Goal: Information Seeking & Learning: Learn about a topic

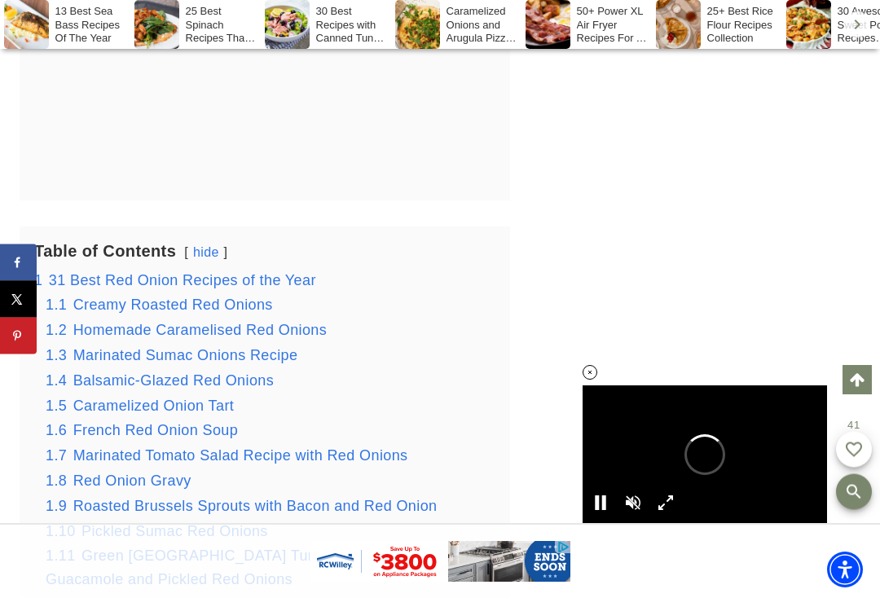
click at [191, 347] on span "Marinated Sumac Onions Recipe" at bounding box center [185, 355] width 225 height 16
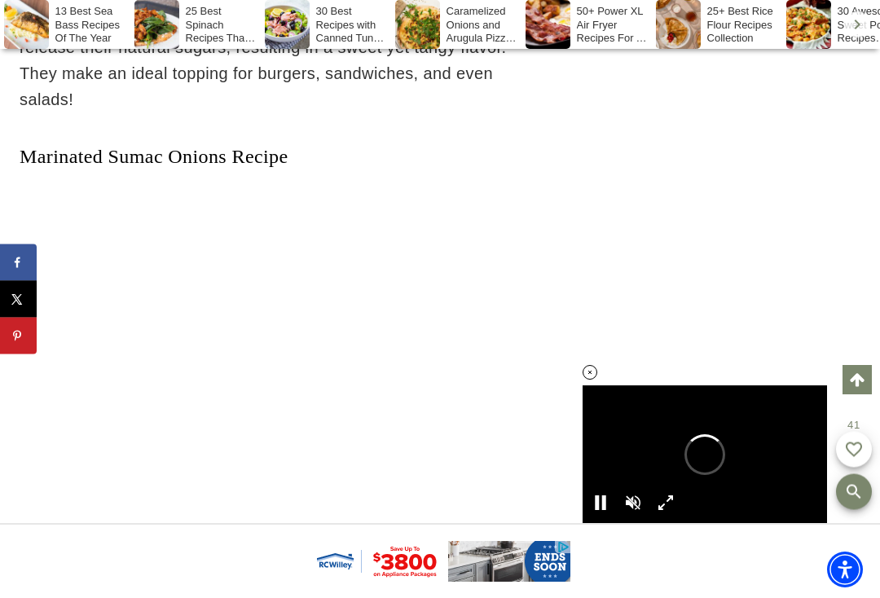
click at [603, 400] on div at bounding box center [590, 372] width 64 height 64
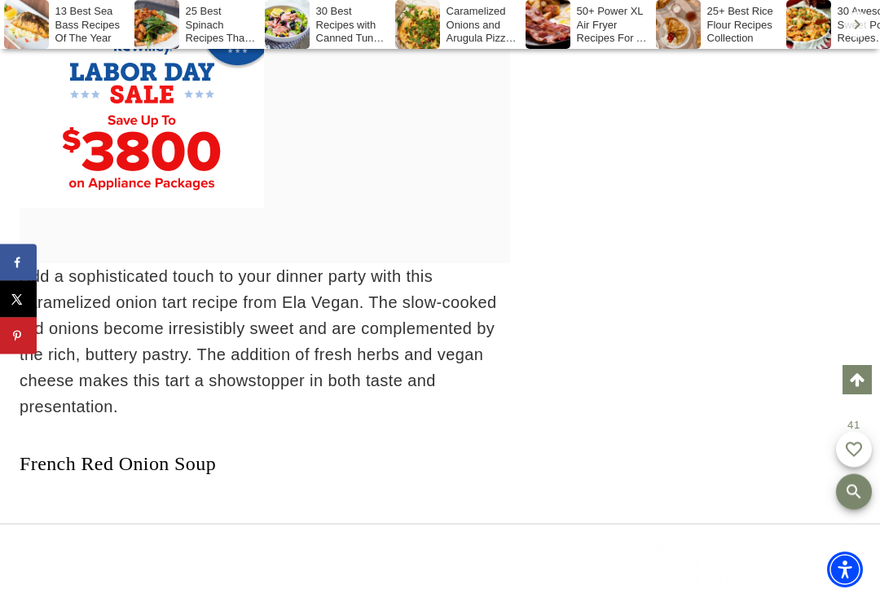
scroll to position [9749, 0]
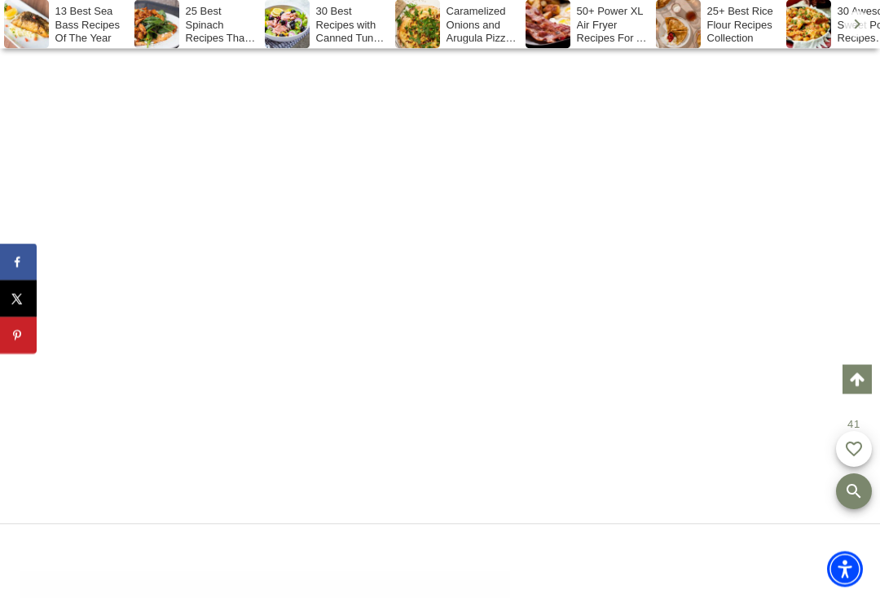
scroll to position [26020, 0]
click at [166, 25] on link "Mussakhan (Roast Chicken With Sumac and Red Onions)" at bounding box center [255, 14] width 470 height 21
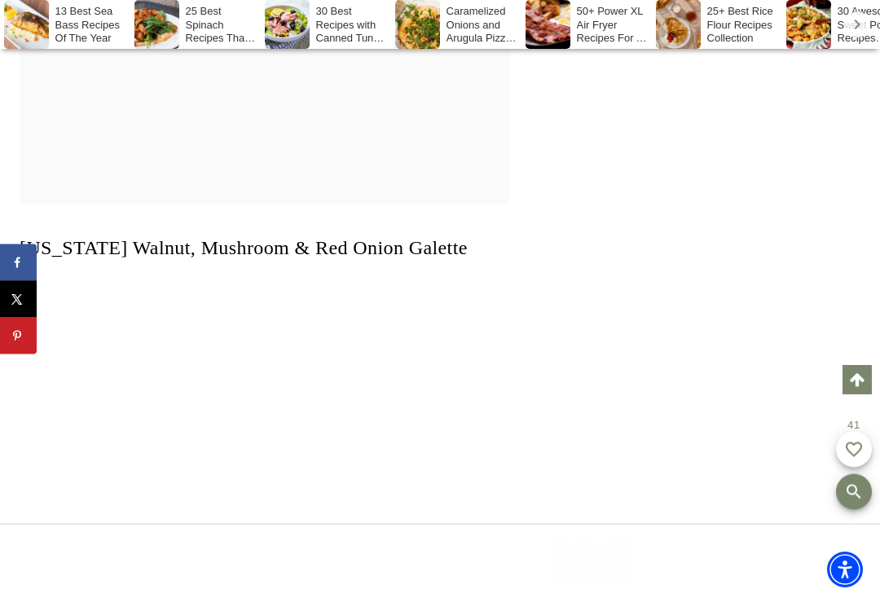
scroll to position [0, 0]
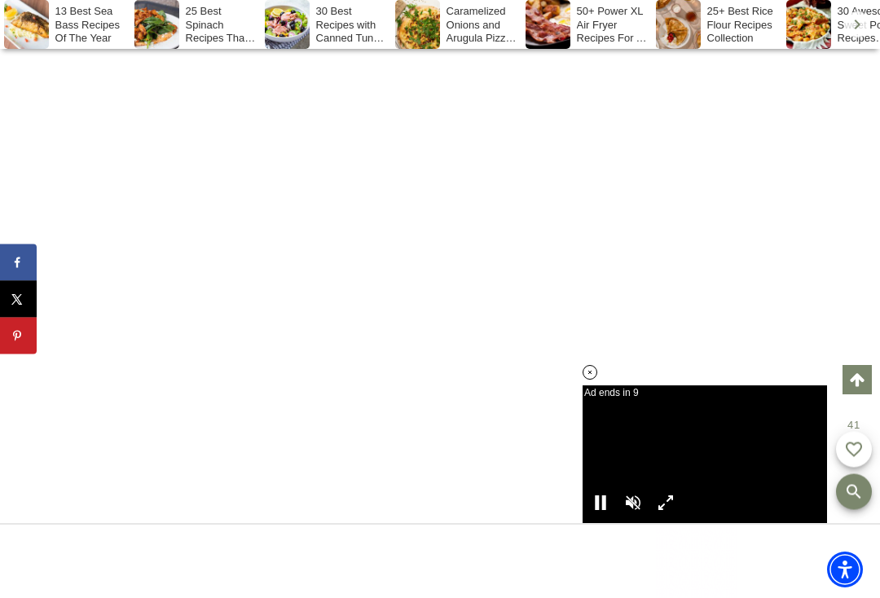
click at [594, 392] on div at bounding box center [590, 372] width 64 height 64
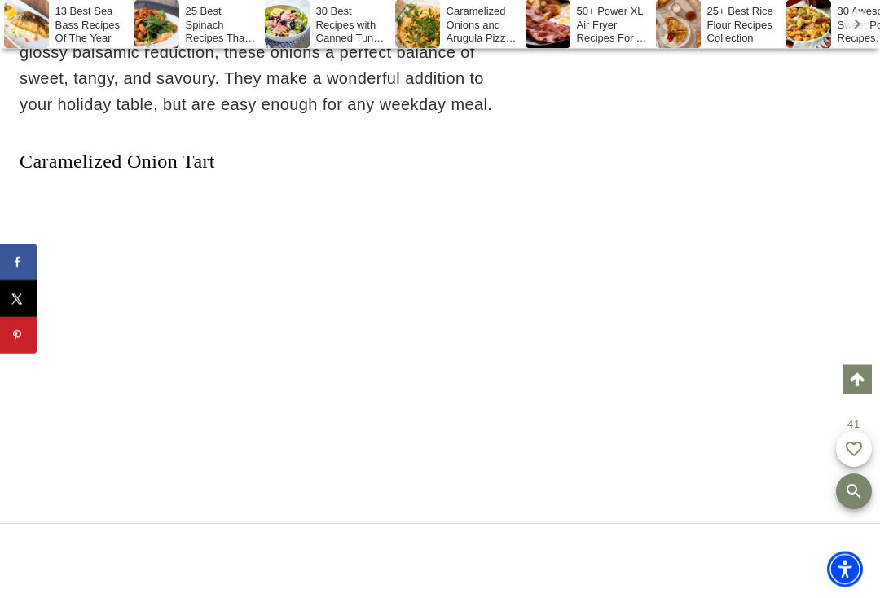
scroll to position [8854, 0]
